Goal: Information Seeking & Learning: Learn about a topic

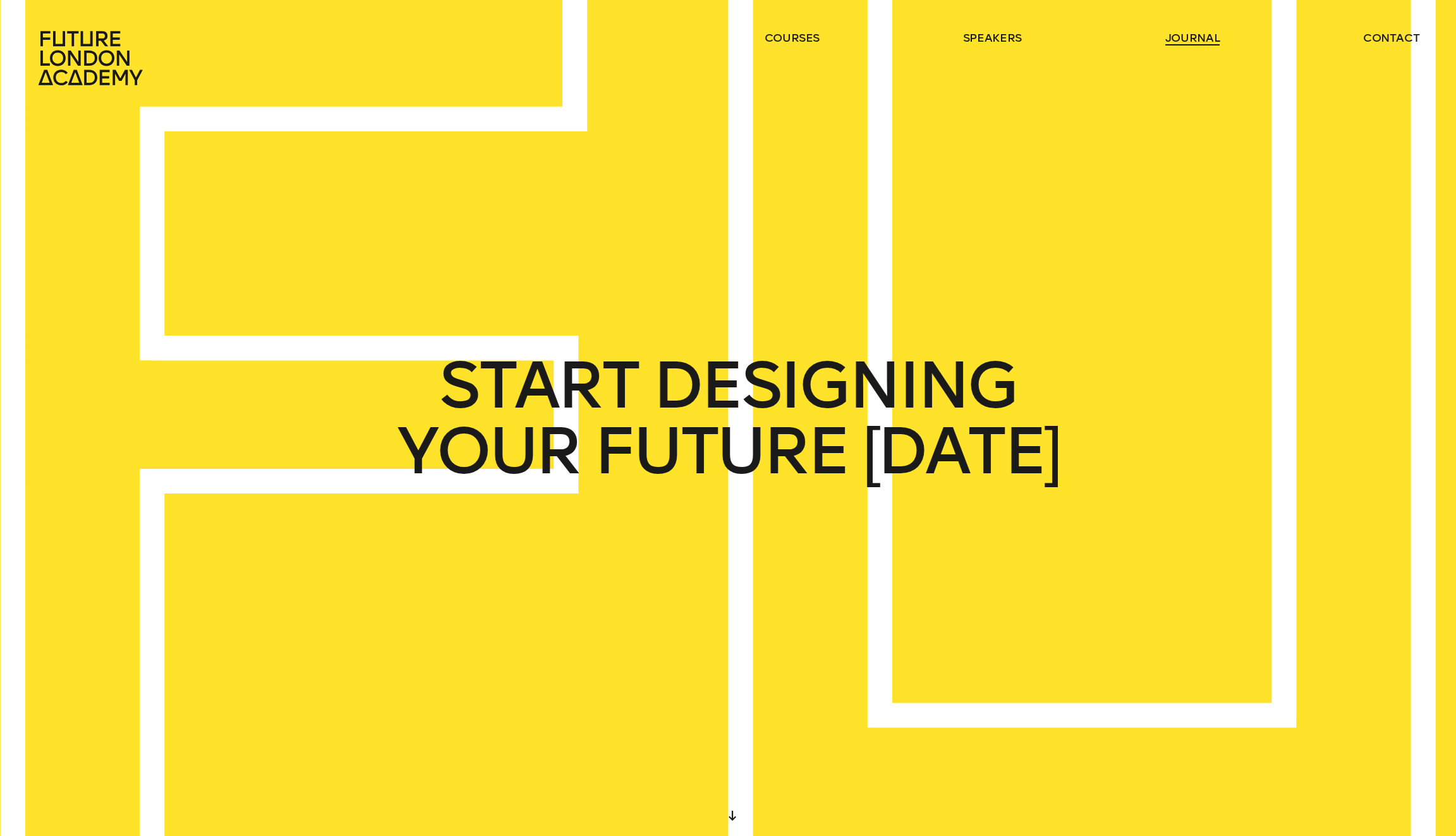
click at [1199, 41] on link "journal" at bounding box center [1192, 37] width 55 height 15
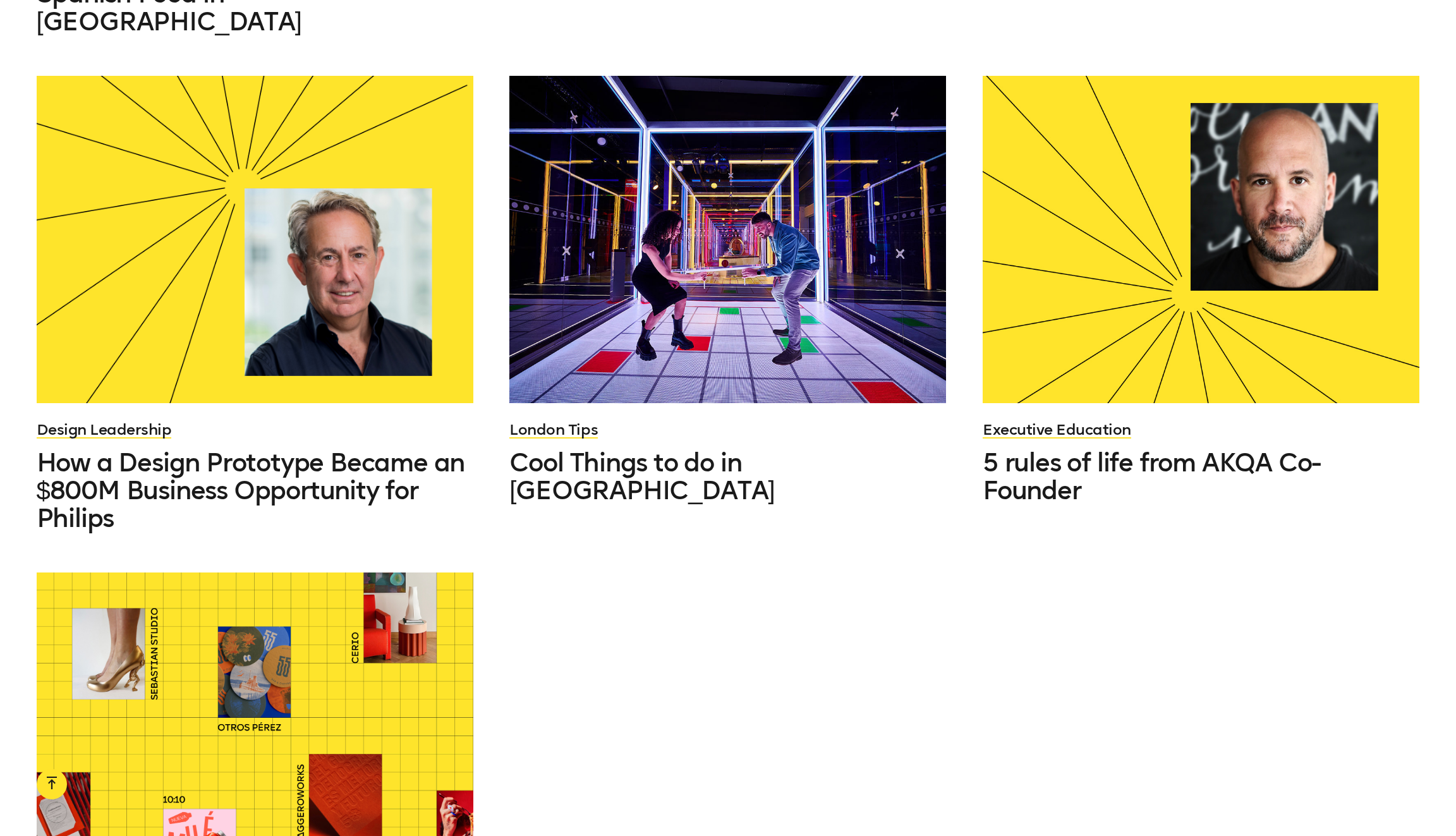
scroll to position [1473, 0]
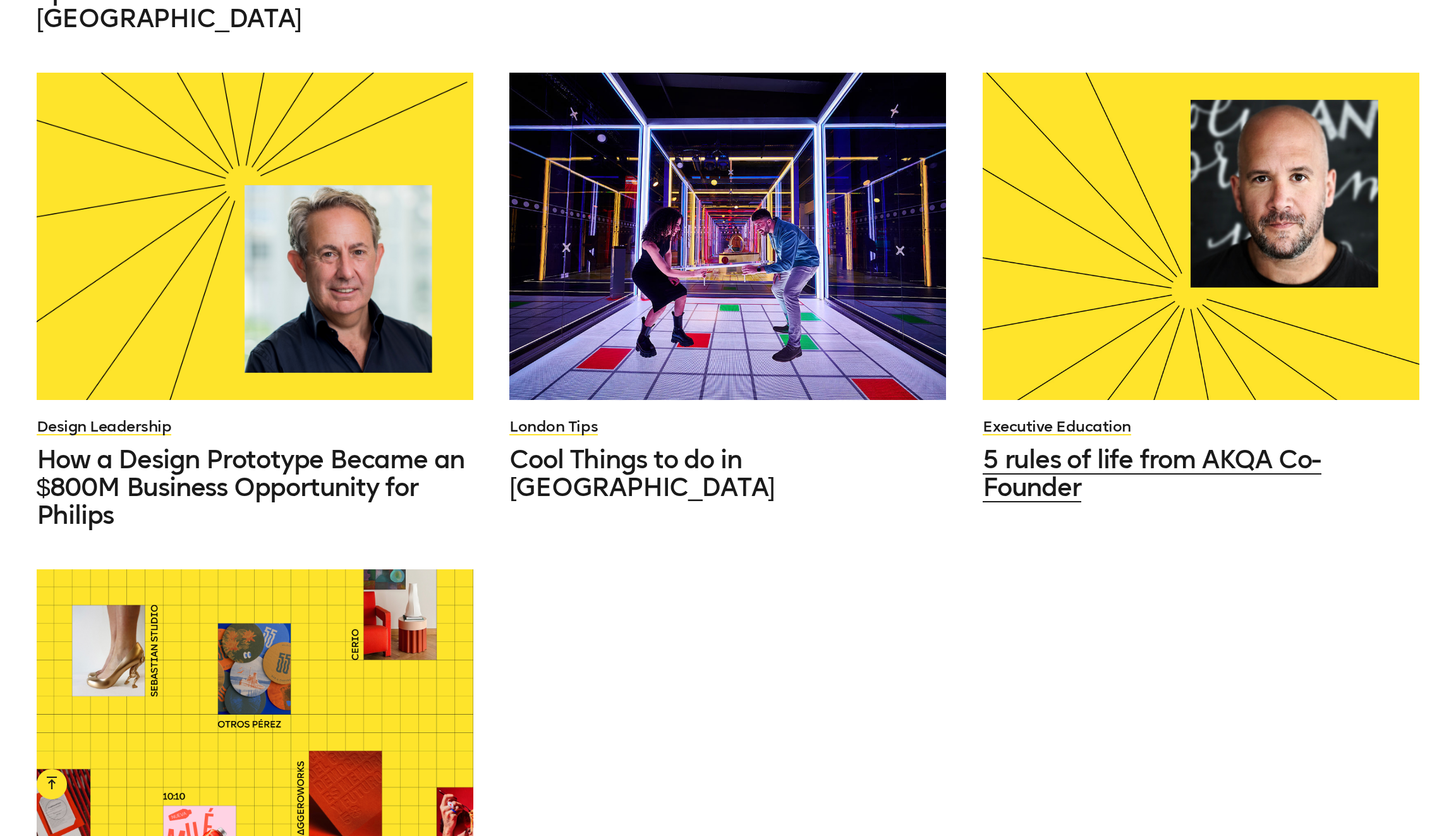
click at [1151, 444] on span "5 rules of life from AKQA Co-Founder" at bounding box center [1152, 473] width 339 height 58
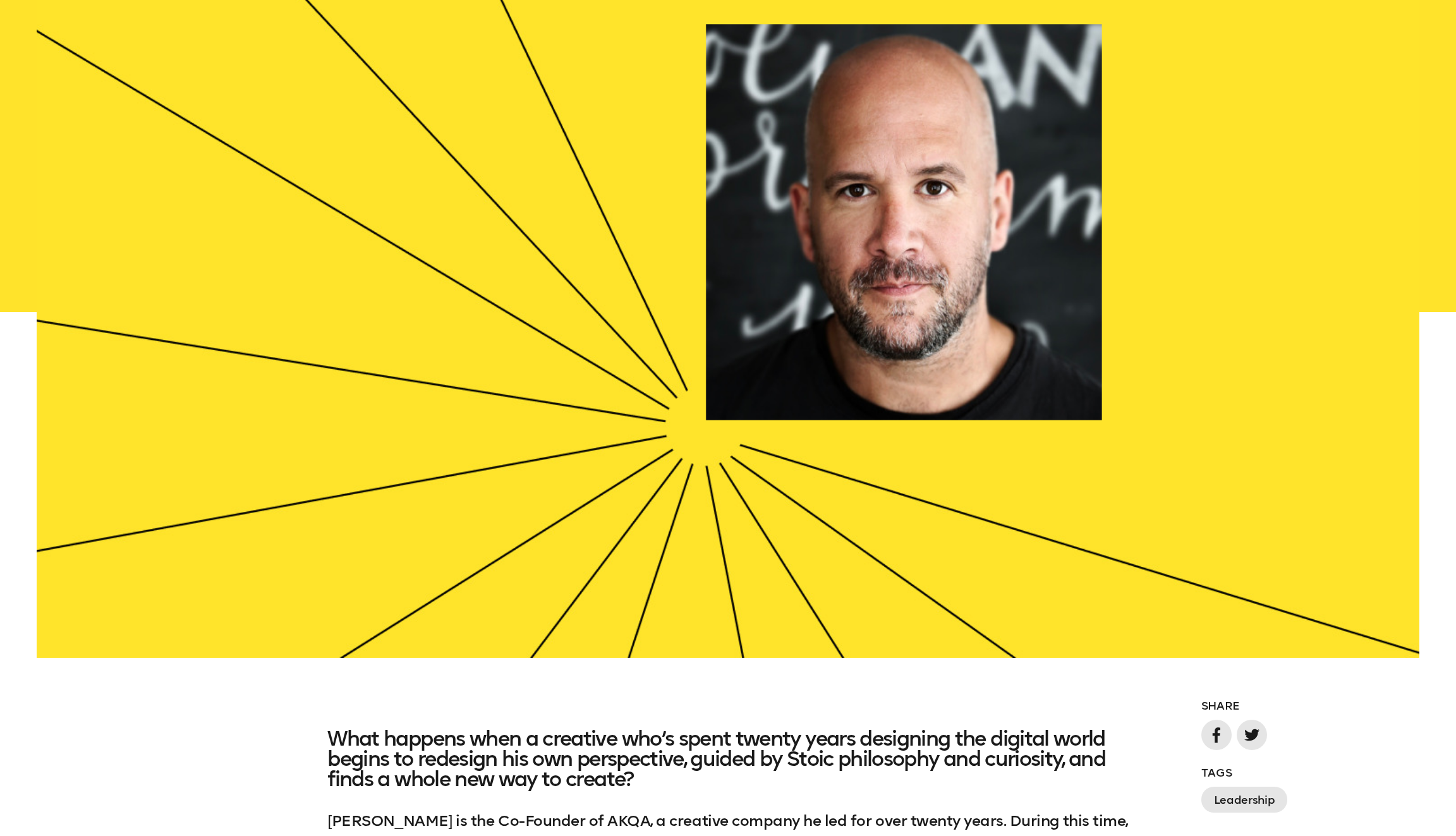
scroll to position [500, 0]
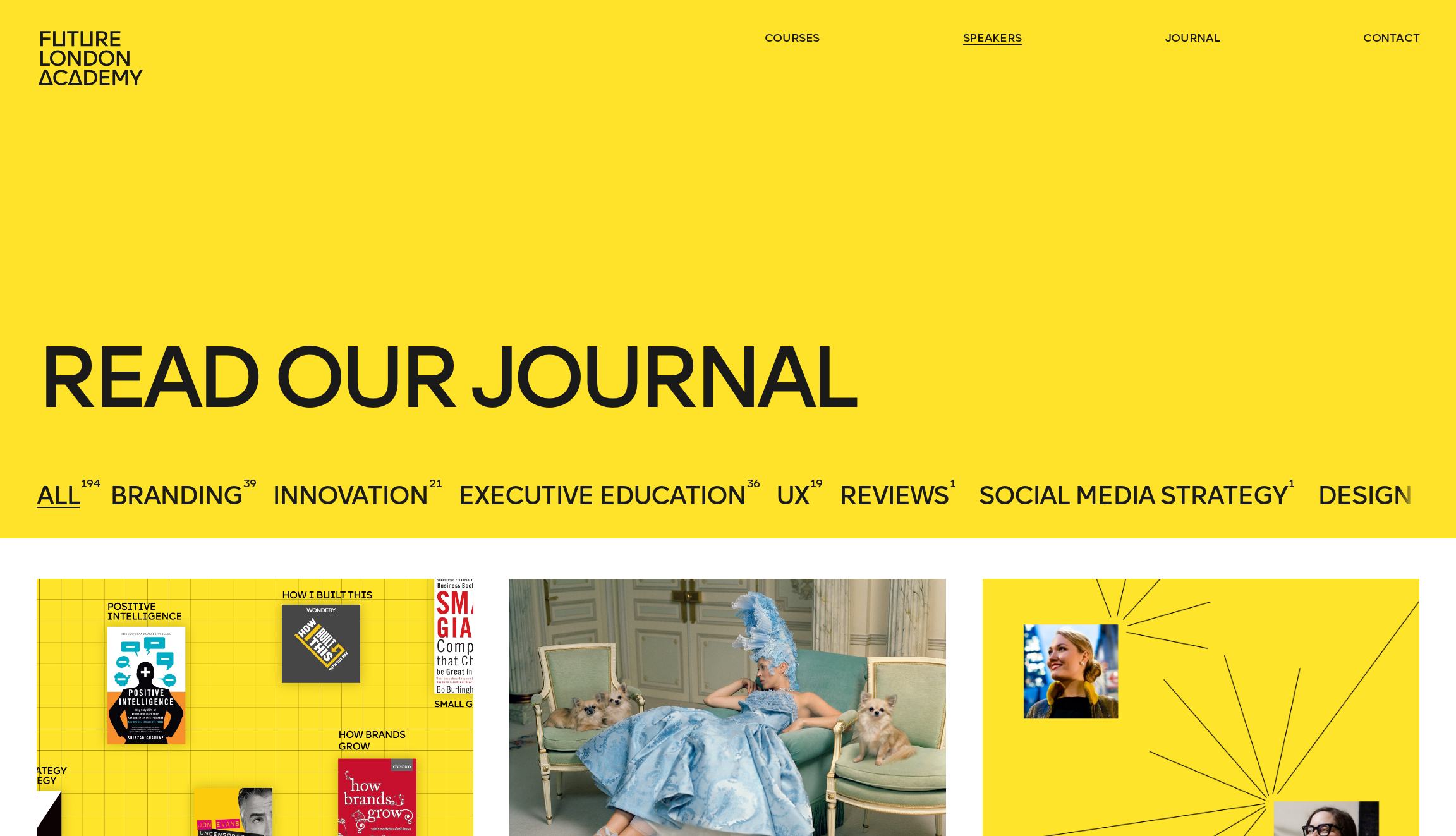
click at [1003, 35] on link "speakers" at bounding box center [992, 37] width 59 height 15
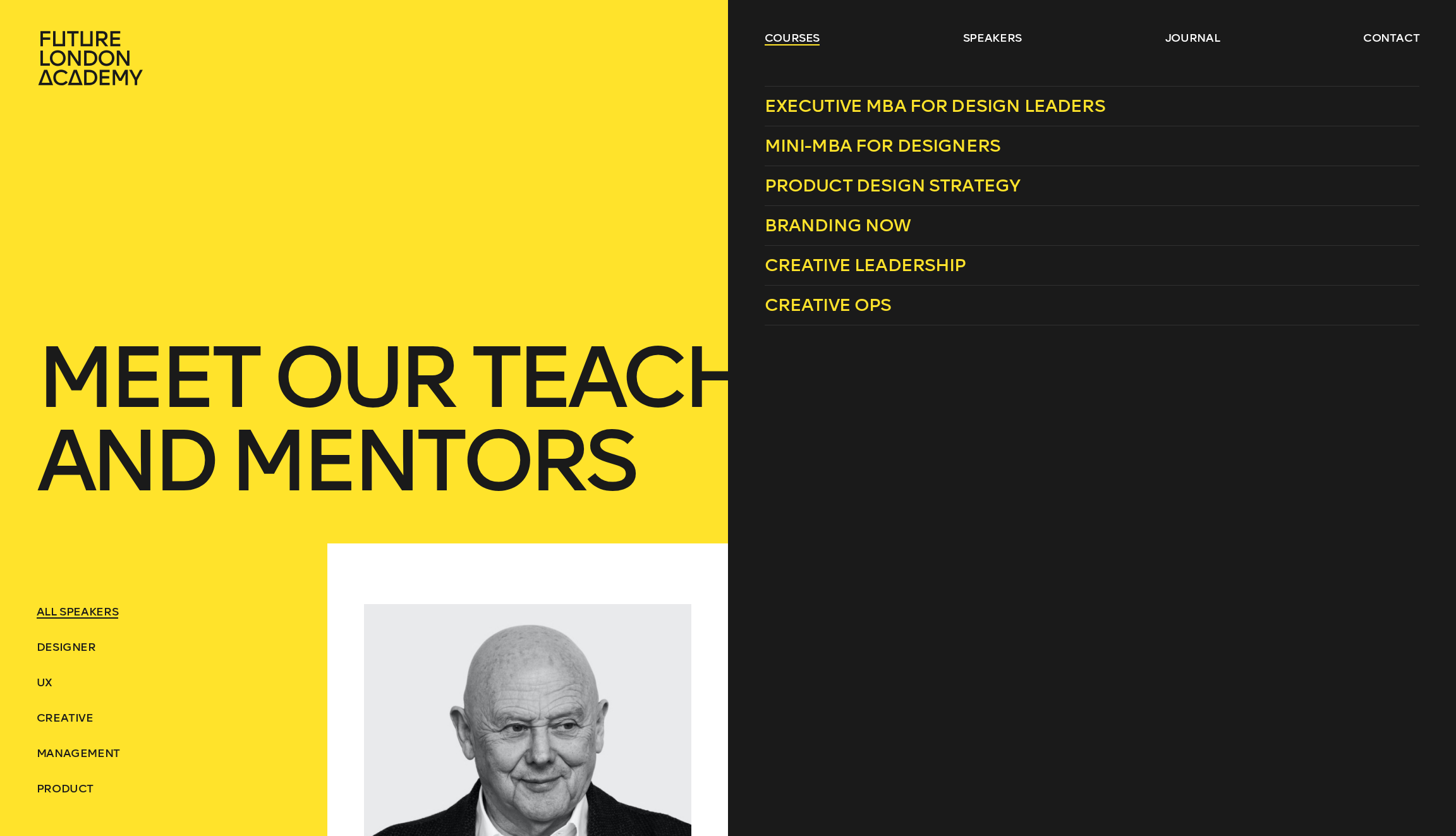
click at [803, 32] on link "courses" at bounding box center [792, 37] width 56 height 15
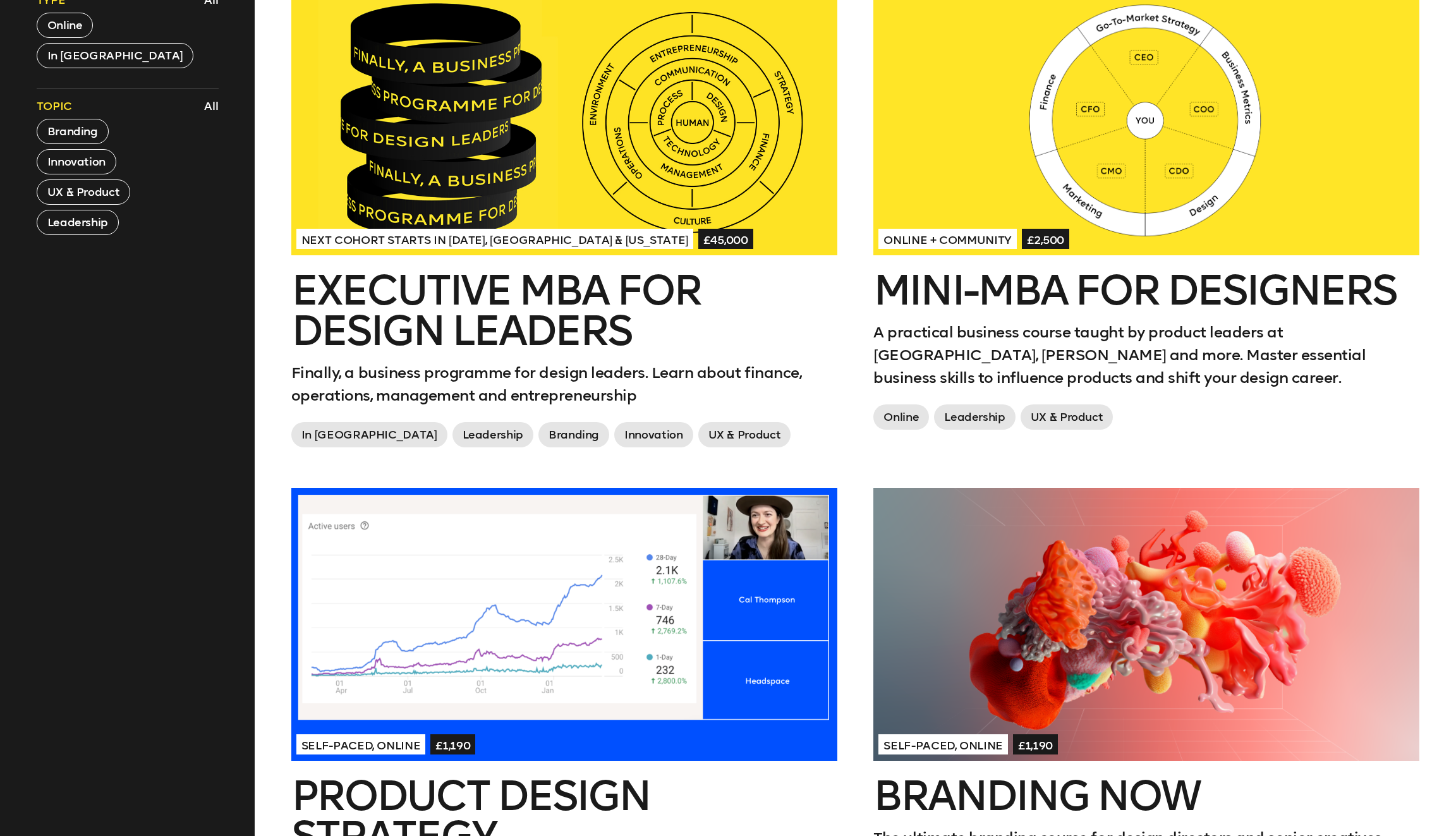
scroll to position [544, 0]
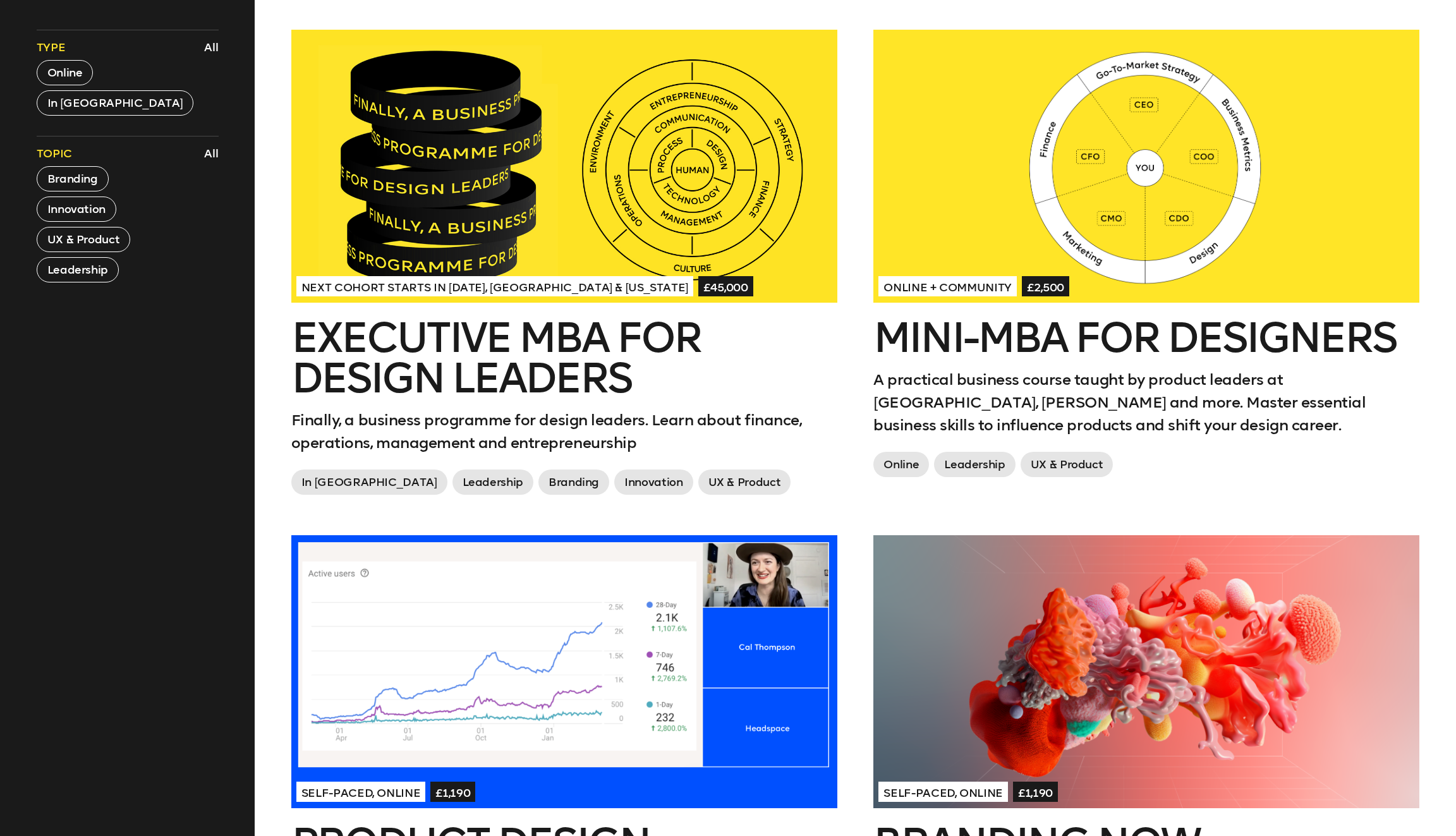
click at [698, 182] on div at bounding box center [564, 166] width 546 height 273
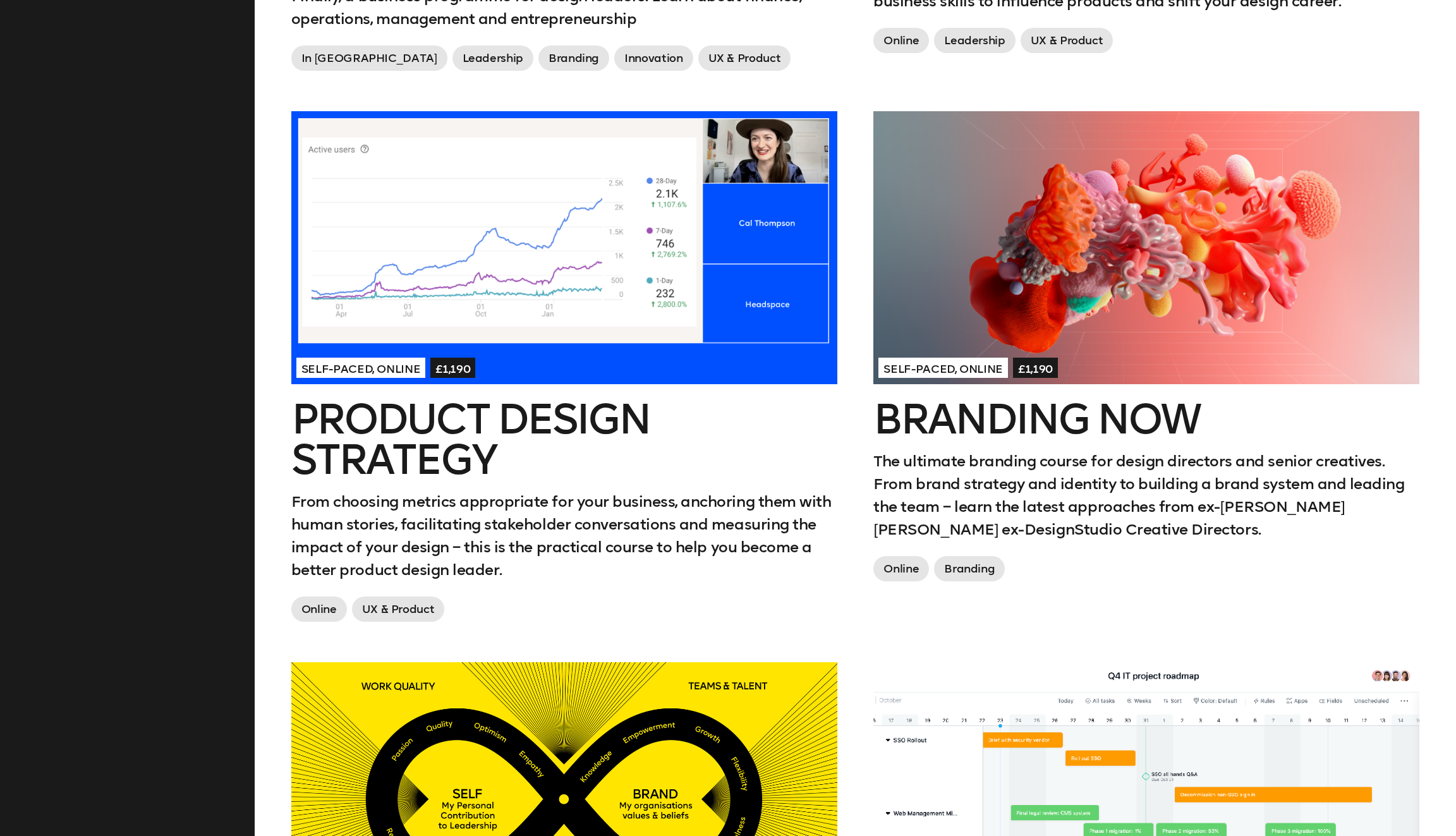
scroll to position [945, 0]
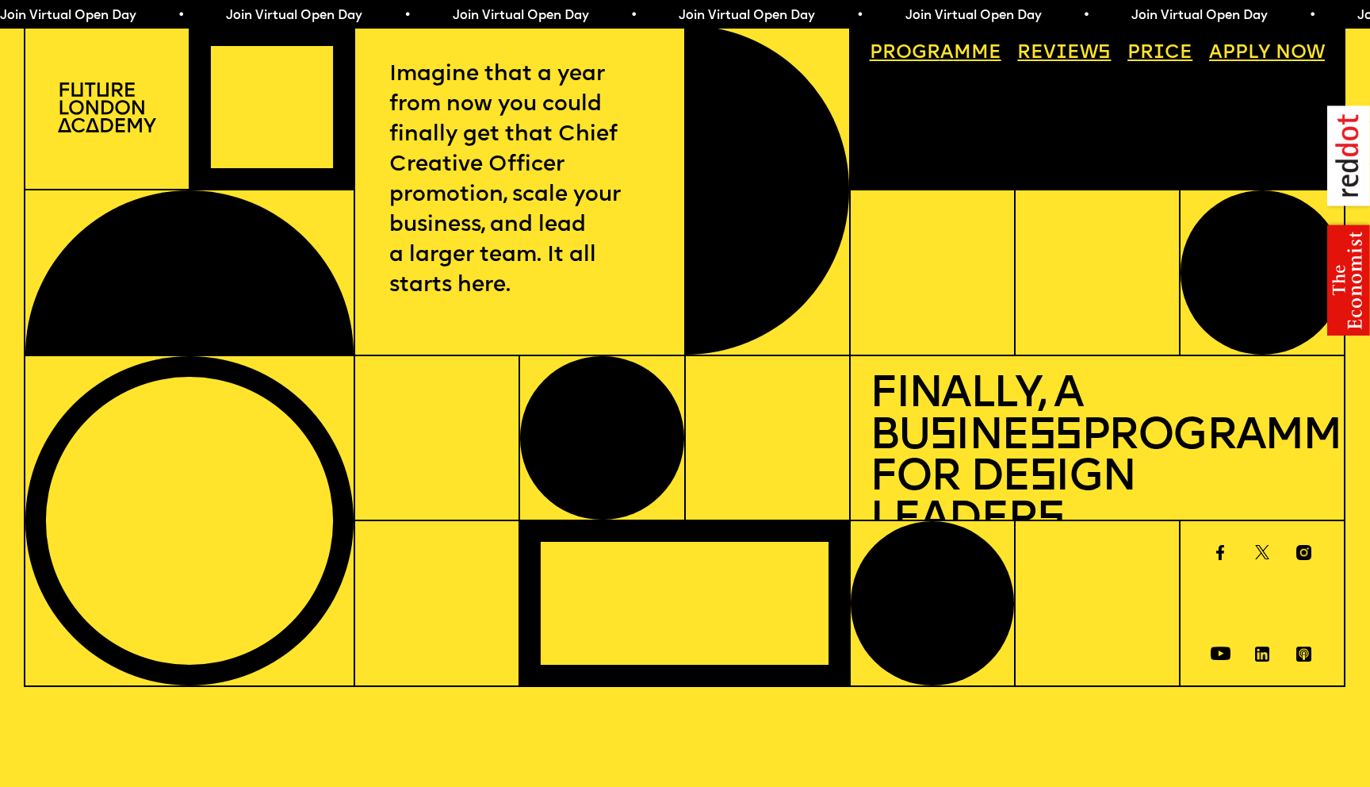
click at [957, 52] on link "Progr a mme" at bounding box center [935, 54] width 151 height 38
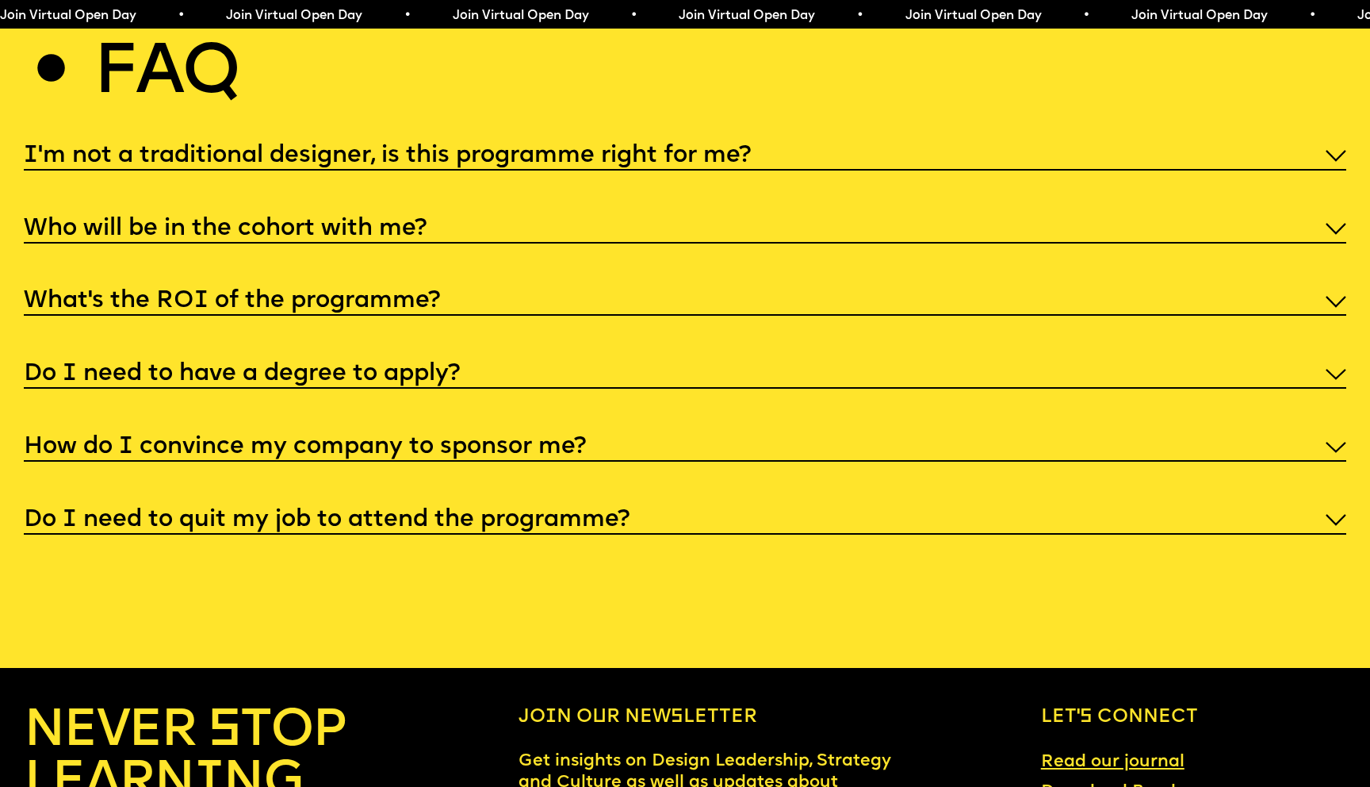
scroll to position [7125, 0]
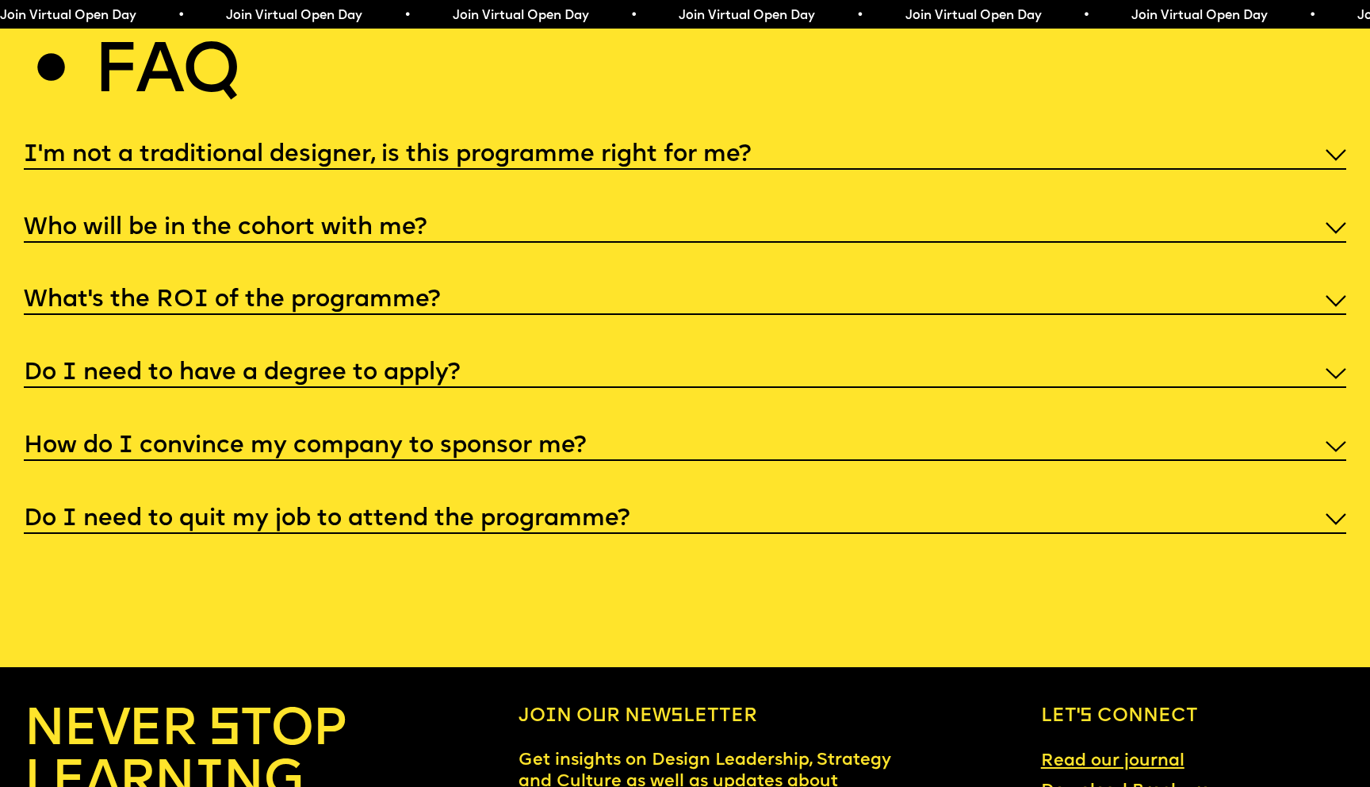
click at [992, 211] on div "Who will be in the cohort with me?" at bounding box center [685, 227] width 1323 height 32
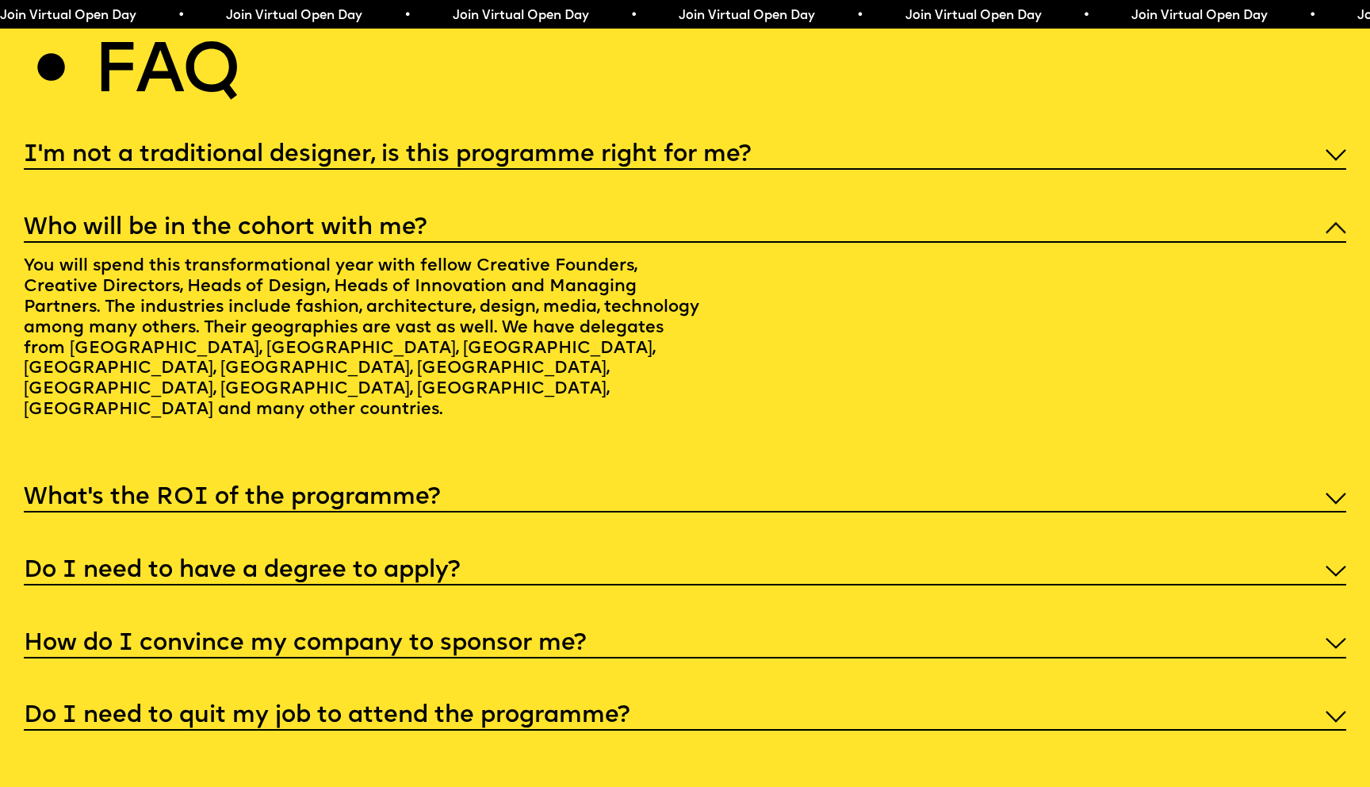
click at [992, 211] on div "Who will be in the cohort with me?" at bounding box center [685, 227] width 1323 height 32
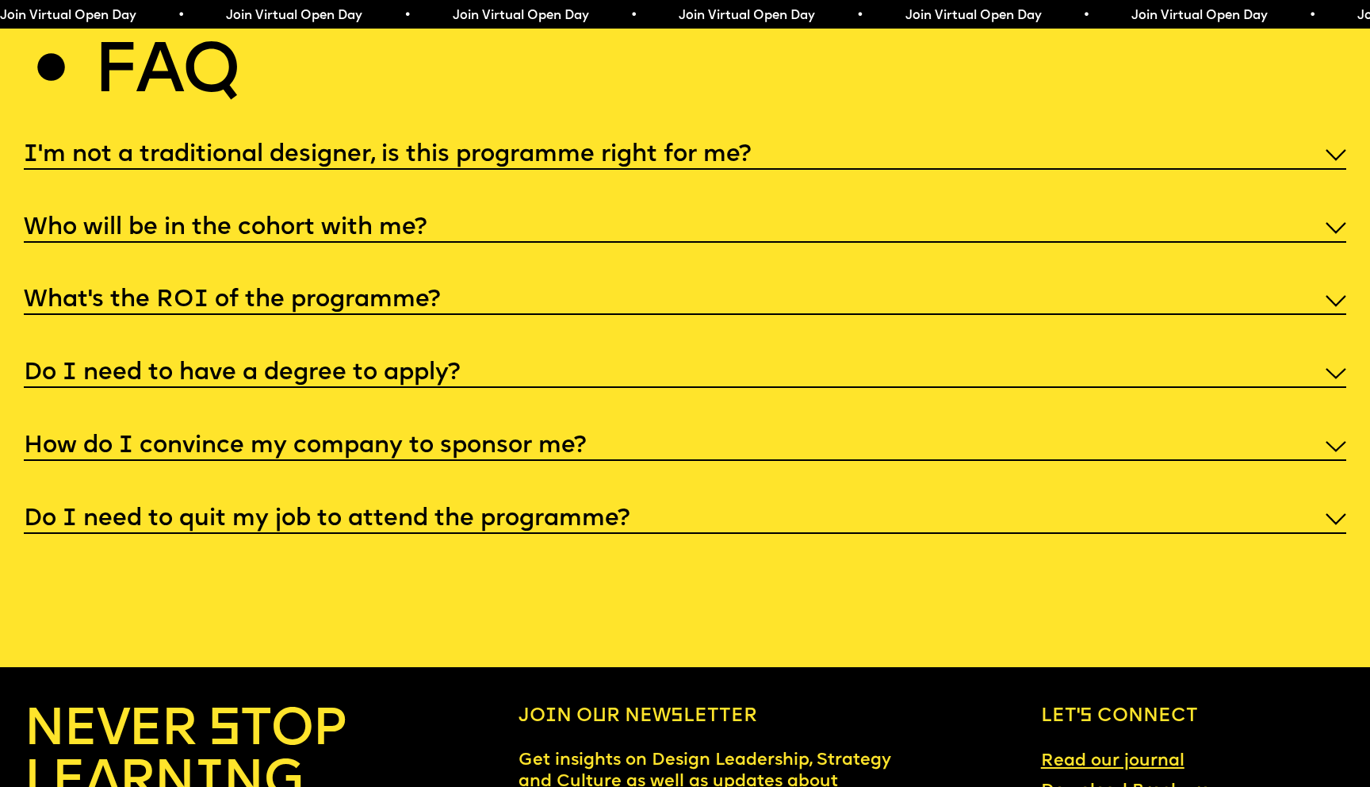
click at [976, 285] on div "What’s the ROI of the programme?" at bounding box center [685, 299] width 1323 height 32
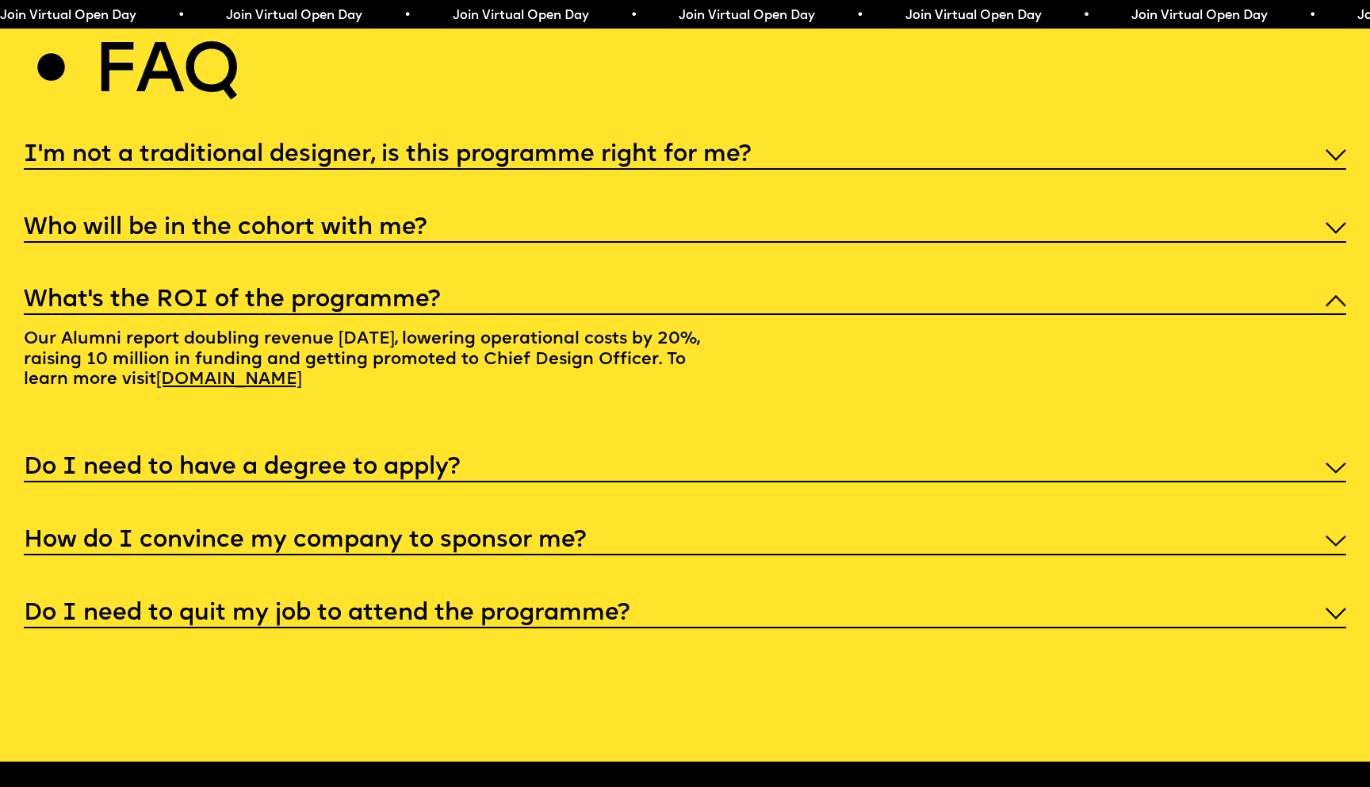
click at [976, 285] on div "What’s the ROI of the programme?" at bounding box center [685, 299] width 1323 height 32
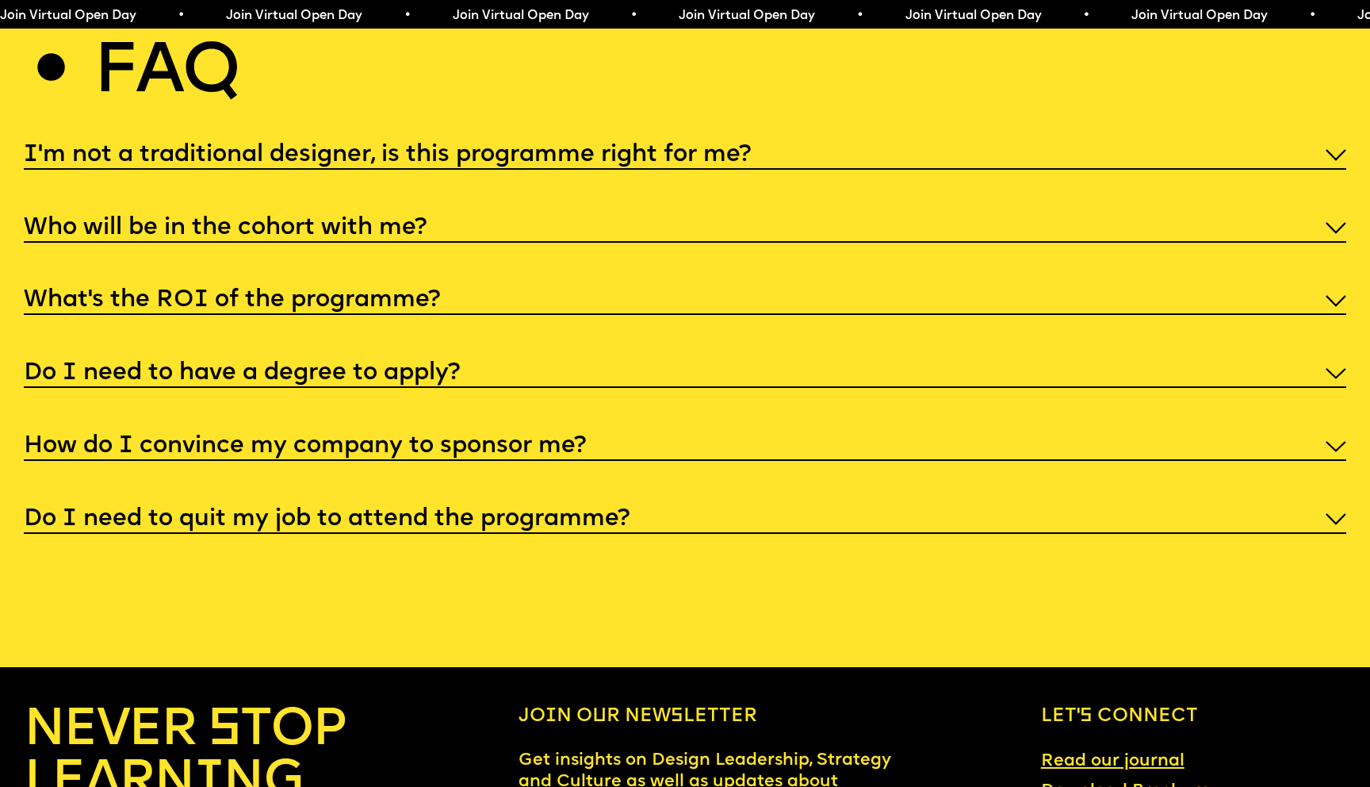
click at [952, 356] on div "Do I need to have a degree to apply?" at bounding box center [685, 372] width 1323 height 32
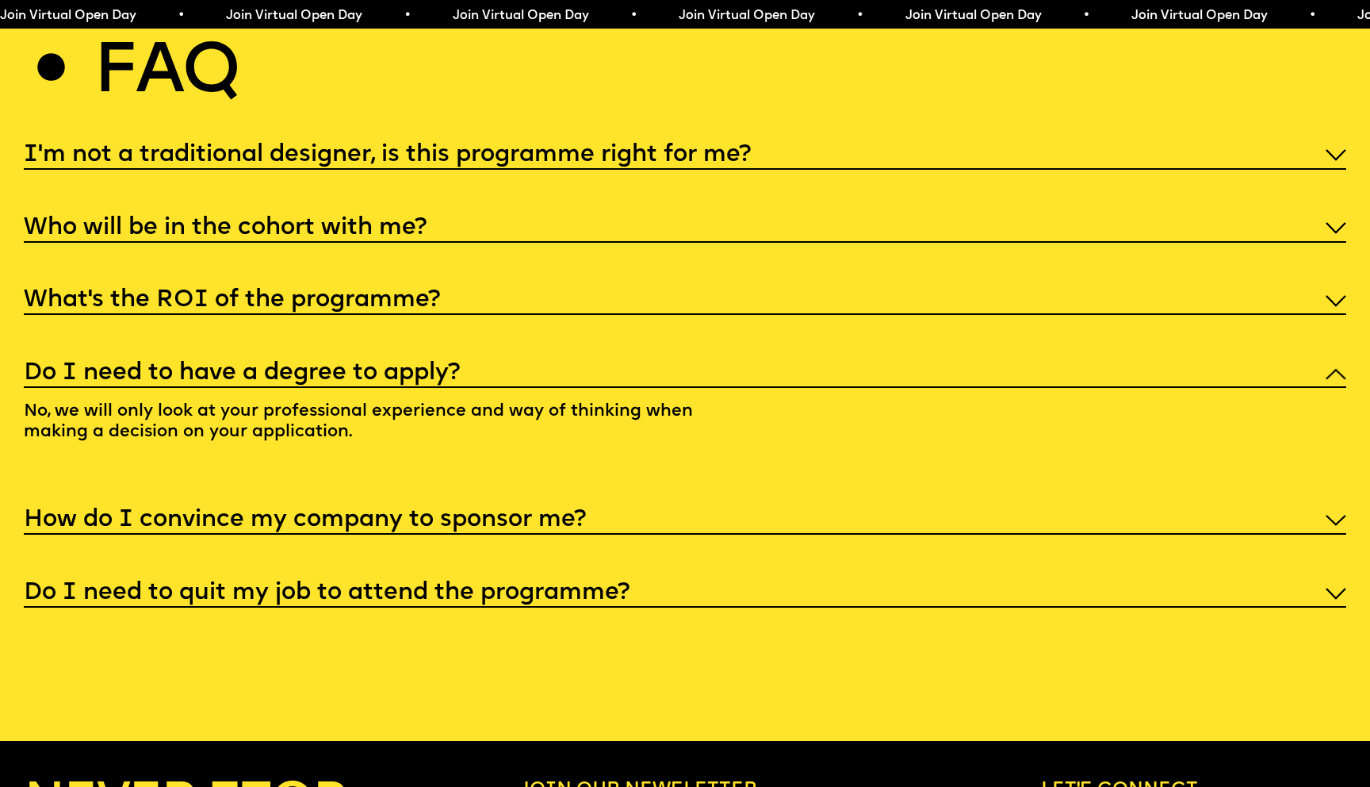
click at [952, 356] on div "Do I need to have a degree to apply?" at bounding box center [685, 372] width 1323 height 32
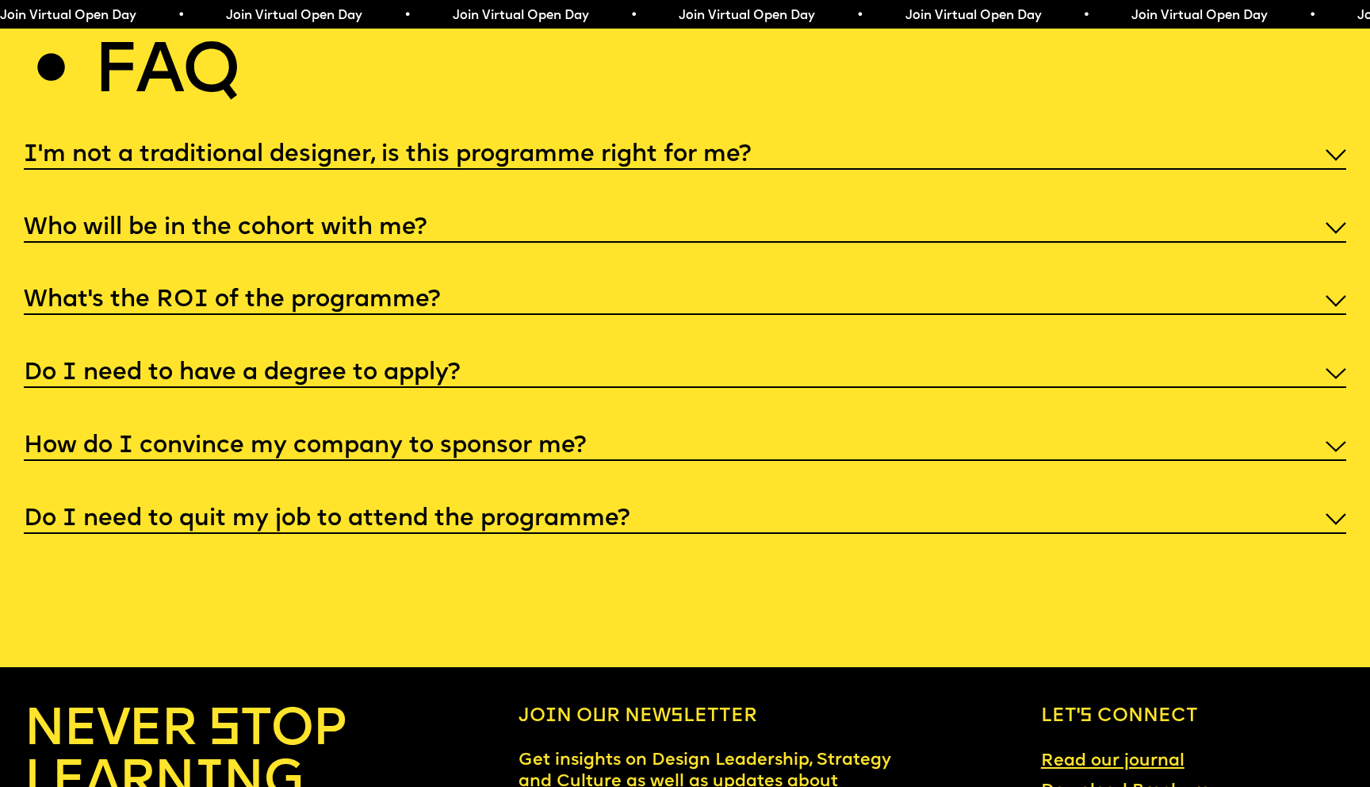
click at [927, 429] on div "How do I convince my company to sponsor me?" at bounding box center [685, 445] width 1323 height 32
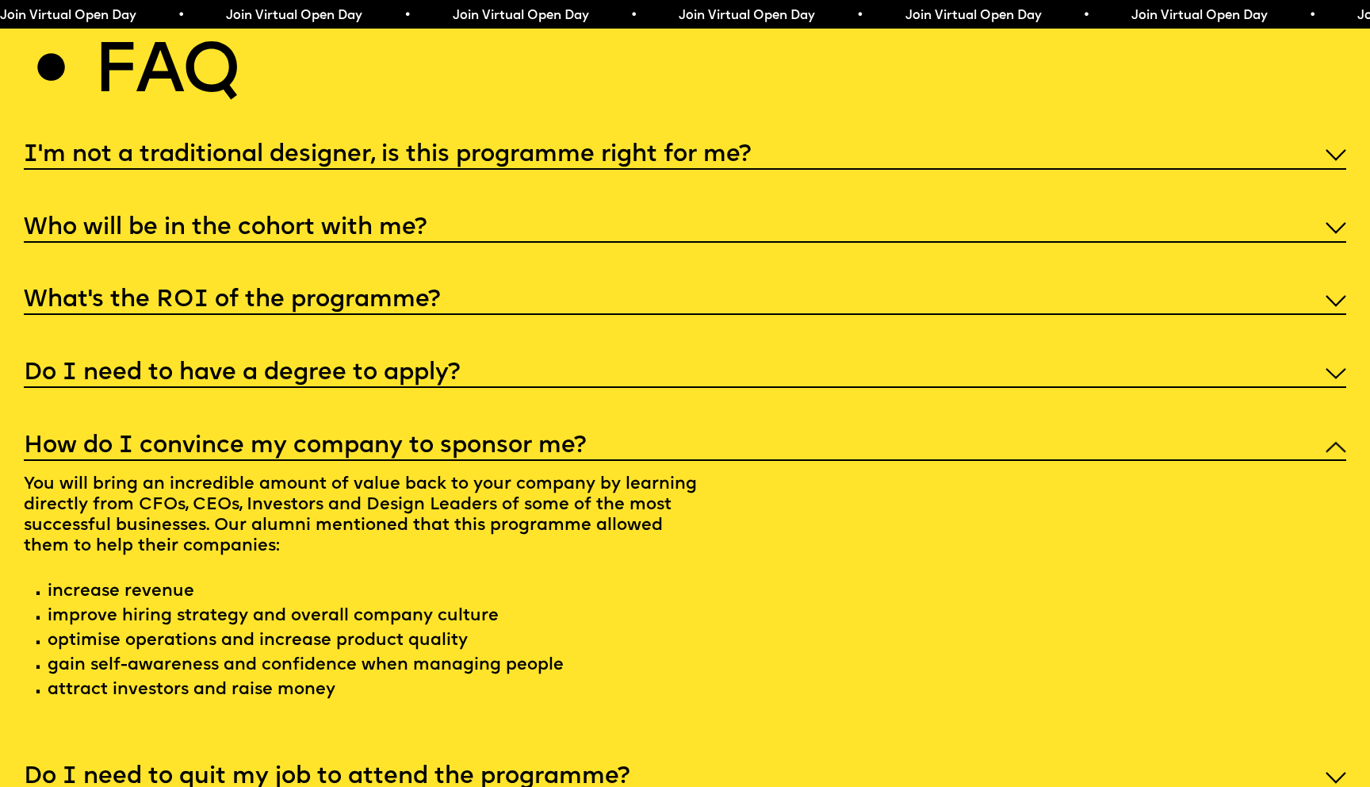
click at [927, 429] on div "How do I convince my company to sponsor me?" at bounding box center [685, 445] width 1323 height 32
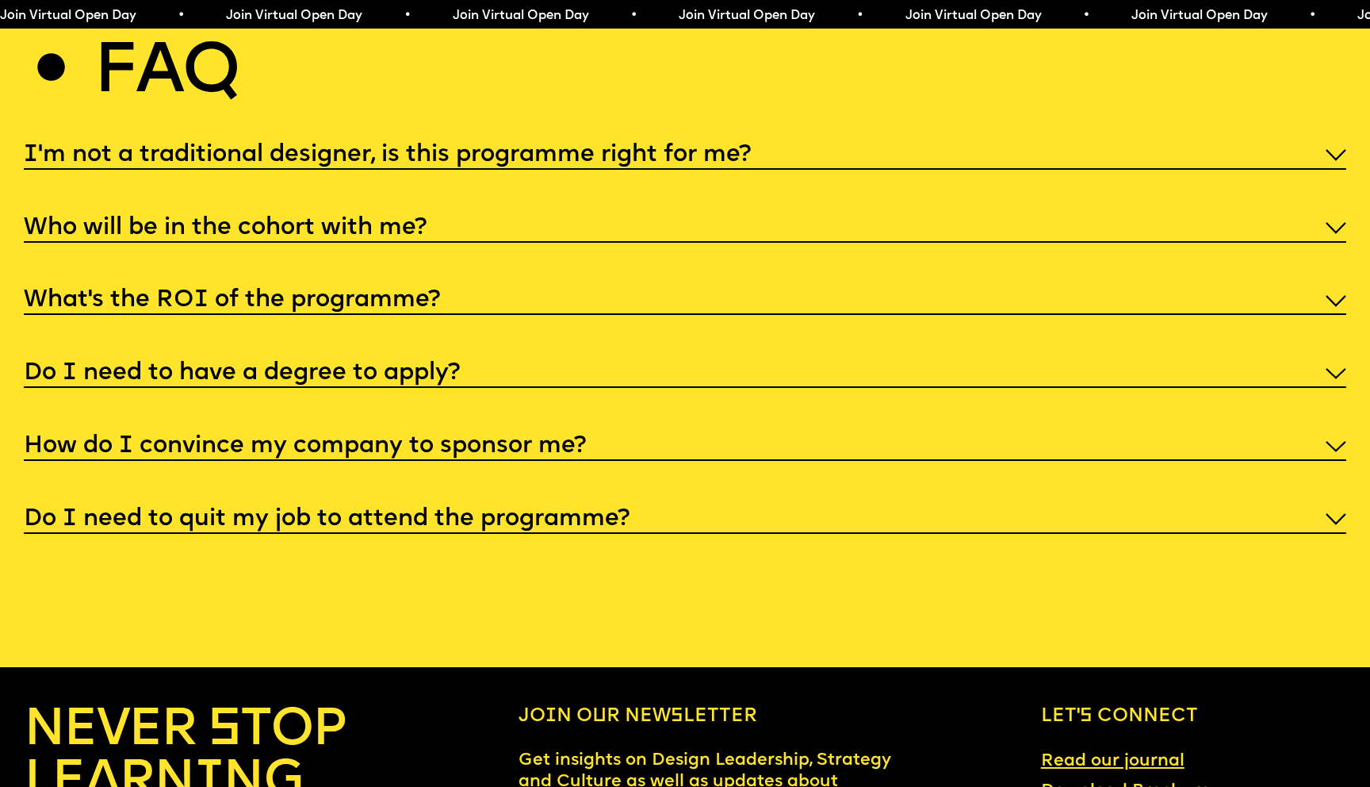
click at [900, 502] on div "Do I need to quit my job to attend the programme?" at bounding box center [685, 518] width 1323 height 32
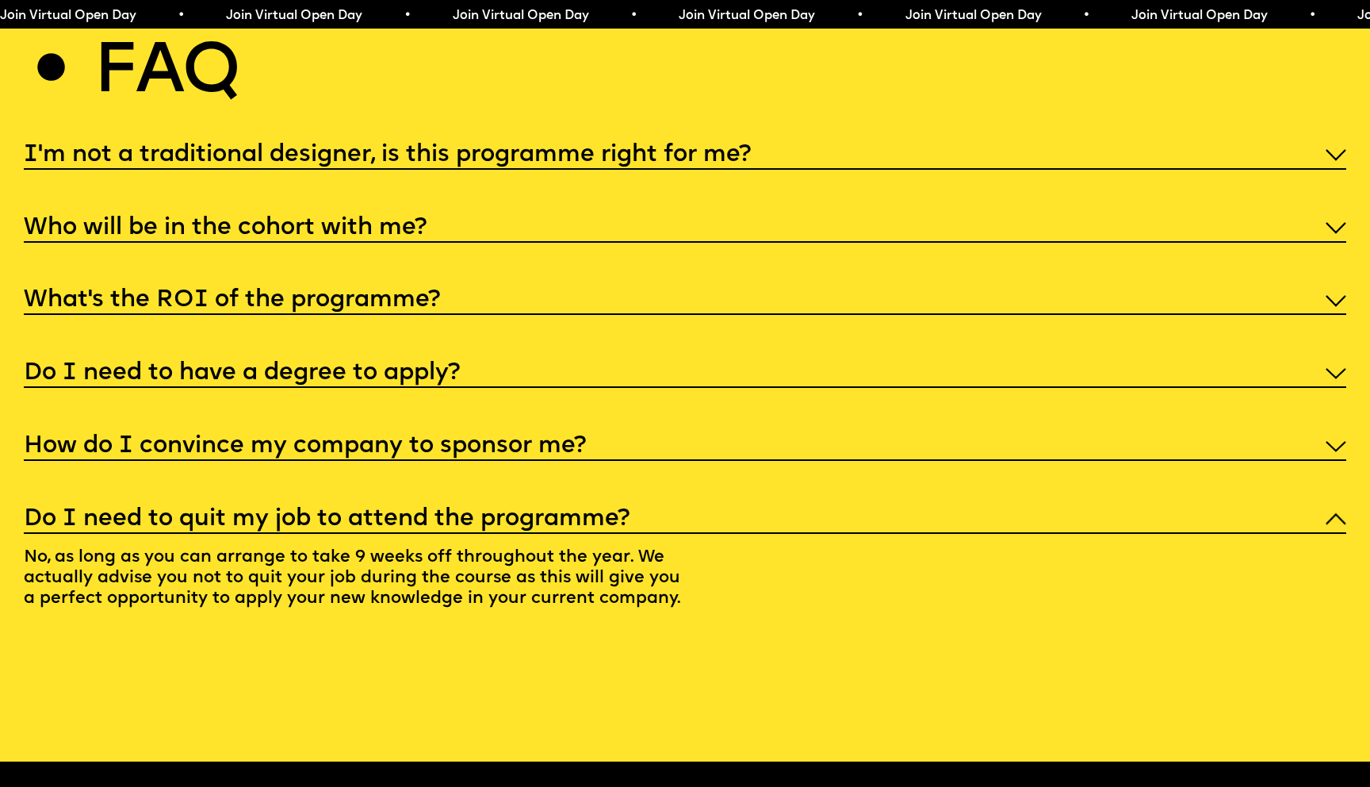
click at [900, 502] on div "Do I need to quit my job to attend the programme?" at bounding box center [685, 518] width 1323 height 32
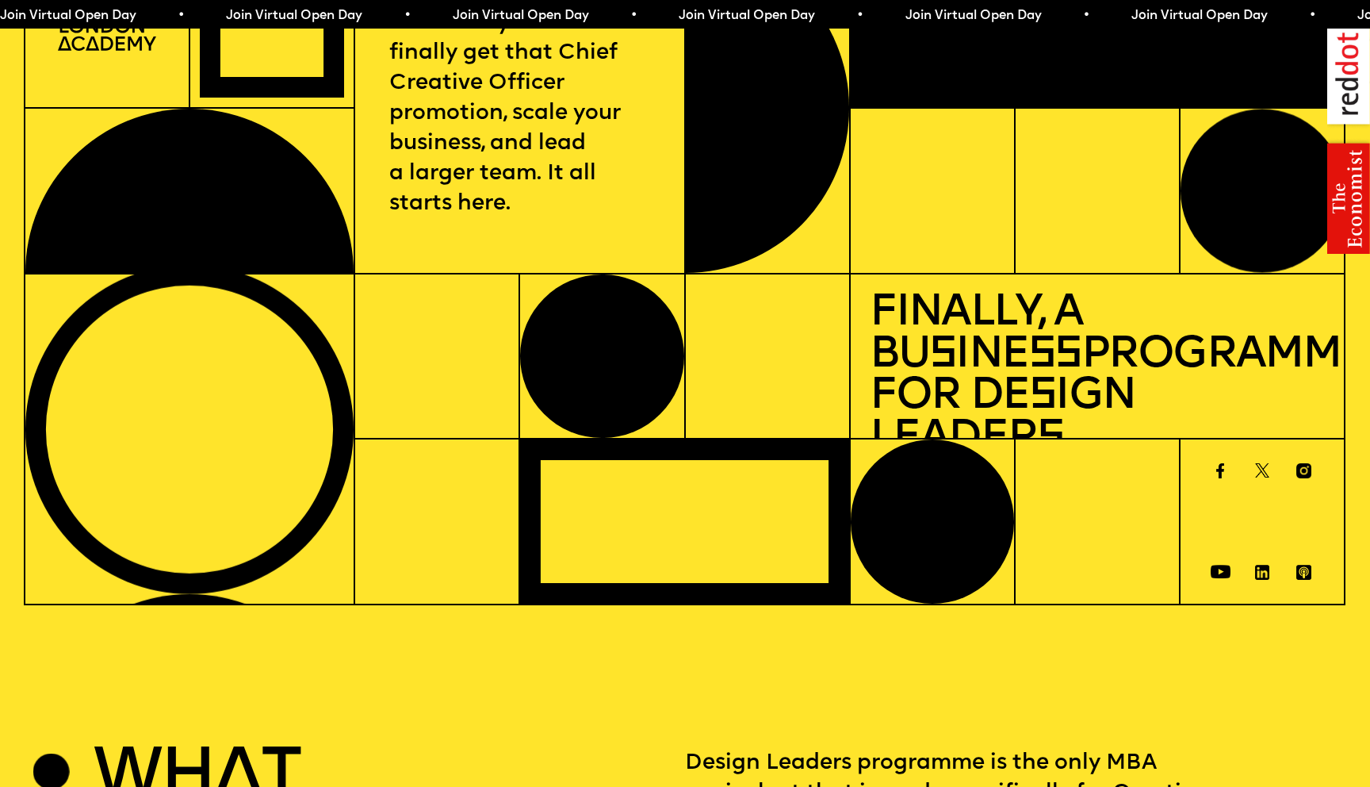
scroll to position [0, 0]
